Goal: Information Seeking & Learning: Learn about a topic

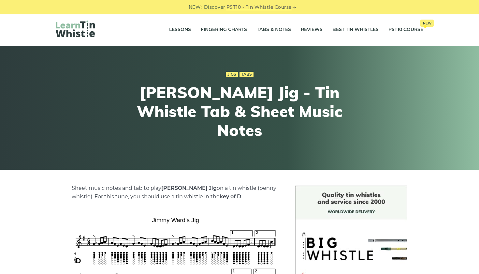
scroll to position [78, 0]
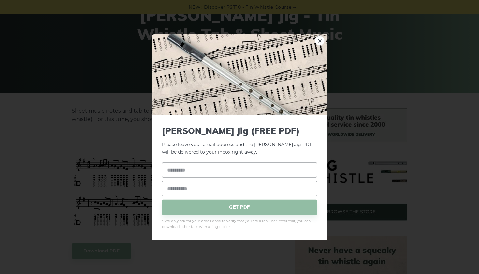
click at [318, 40] on link "×" at bounding box center [320, 41] width 10 height 10
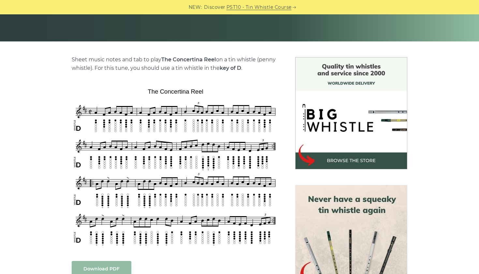
scroll to position [105, 0]
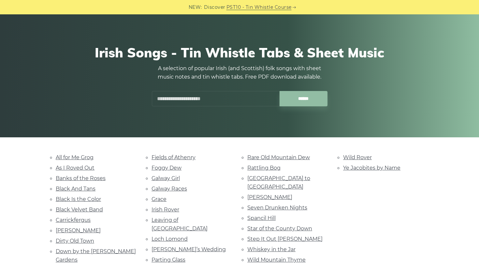
scroll to position [47, 0]
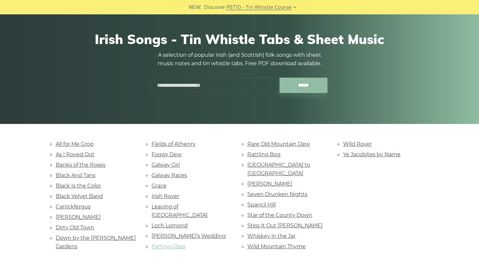
click at [177, 243] on link "Parting Glass" at bounding box center [168, 246] width 34 height 6
click at [165, 163] on link "Galway Girl" at bounding box center [165, 165] width 28 height 6
click at [82, 204] on link "Carrickfergus" at bounding box center [73, 206] width 35 height 6
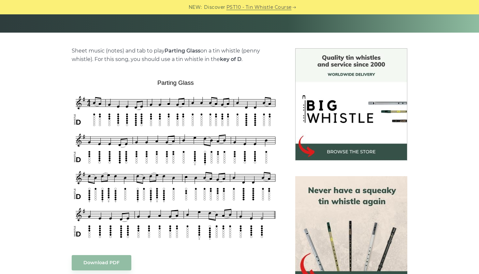
scroll to position [139, 0]
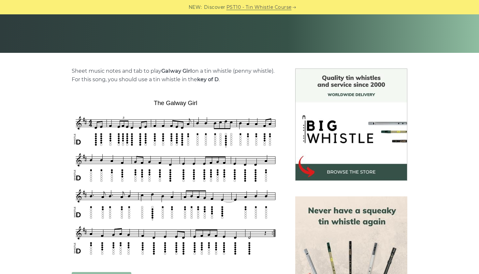
scroll to position [125, 0]
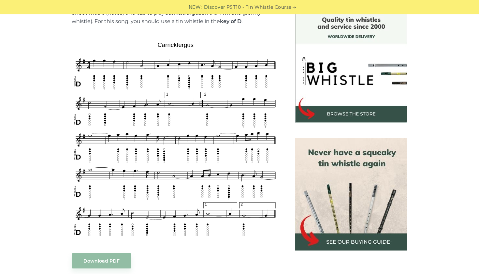
scroll to position [192, 0]
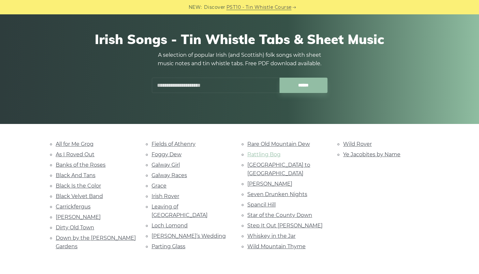
click at [273, 154] on link "Rattling Bog" at bounding box center [263, 154] width 33 height 6
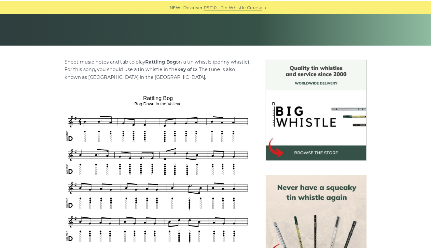
scroll to position [129, 0]
